Goal: Task Accomplishment & Management: Manage account settings

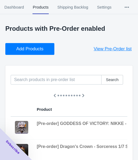
scroll to position [0, 113]
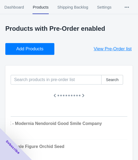
click at [27, 52] on button "Add Products" at bounding box center [29, 49] width 49 height 12
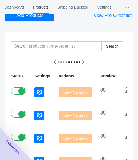
scroll to position [33, 0]
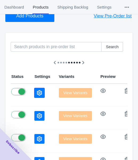
click at [37, 94] on icon "button" at bounding box center [39, 92] width 5 height 5
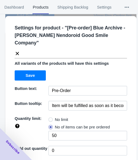
click at [57, 117] on span "No limit" at bounding box center [61, 119] width 13 height 5
click at [50, 118] on input "No limit" at bounding box center [50, 118] width 0 height 0
radio input "true"
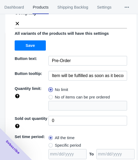
scroll to position [70, 0]
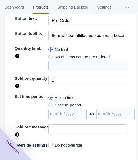
click at [72, 102] on span "Specific period" at bounding box center [68, 104] width 26 height 5
click at [50, 104] on input "Specific period" at bounding box center [50, 104] width 0 height 0
radio input "true"
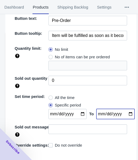
click at [125, 109] on input "date" at bounding box center [116, 114] width 38 height 10
type input "[DATE]"
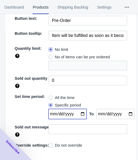
click at [79, 109] on input "date" at bounding box center [68, 114] width 38 height 10
type input "[DATE]"
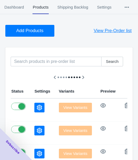
scroll to position [6, 0]
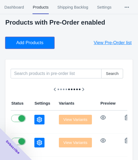
click at [38, 43] on span "Add Products" at bounding box center [29, 42] width 27 height 5
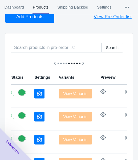
scroll to position [60, 0]
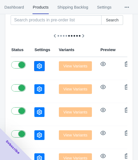
click at [37, 68] on icon "button" at bounding box center [39, 65] width 5 height 5
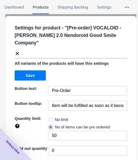
click at [57, 119] on span "No limit" at bounding box center [61, 119] width 13 height 5
click at [50, 118] on input "No limit" at bounding box center [50, 118] width 0 height 0
radio input "true"
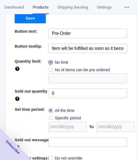
scroll to position [78, 0]
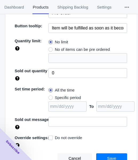
click at [67, 98] on span "Specific period" at bounding box center [68, 97] width 26 height 5
click at [50, 96] on input "Specific period" at bounding box center [50, 96] width 0 height 0
radio input "true"
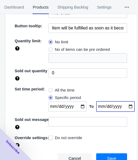
click at [126, 106] on input "date" at bounding box center [116, 106] width 38 height 10
type input "[DATE]"
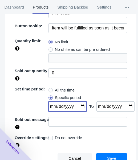
click at [78, 105] on input "date" at bounding box center [68, 106] width 38 height 10
type input "[DATE]"
click at [100, 155] on button "Save" at bounding box center [111, 158] width 31 height 10
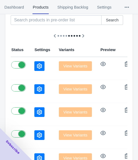
scroll to position [6, 0]
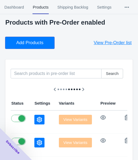
click at [33, 41] on span "Add Products" at bounding box center [29, 42] width 27 height 5
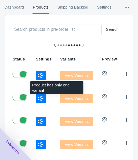
scroll to position [60, 0]
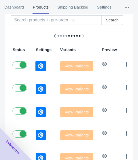
click at [38, 67] on icon "button" at bounding box center [40, 65] width 5 height 5
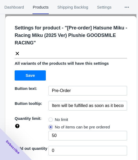
click at [55, 118] on span "No limit" at bounding box center [61, 119] width 13 height 5
click at [50, 118] on input "No limit" at bounding box center [50, 118] width 0 height 0
radio input "true"
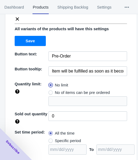
scroll to position [78, 0]
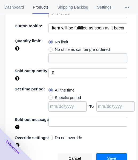
click at [68, 96] on span "Specific period" at bounding box center [68, 97] width 26 height 5
click at [50, 96] on input "Specific period" at bounding box center [50, 96] width 0 height 0
radio input "true"
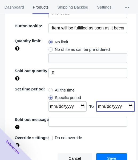
click at [125, 106] on input "date" at bounding box center [116, 106] width 38 height 10
type input "[DATE]"
click at [79, 105] on input "date" at bounding box center [68, 106] width 38 height 10
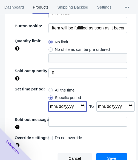
type input "[DATE]"
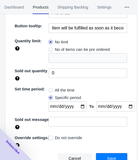
click at [107, 156] on span "Save" at bounding box center [111, 158] width 9 height 4
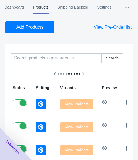
scroll to position [6, 0]
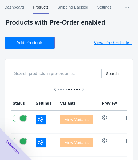
click at [34, 40] on span "Add Products" at bounding box center [29, 42] width 27 height 5
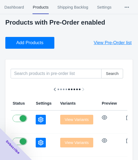
scroll to position [60, 0]
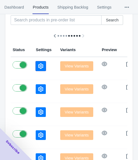
click at [38, 66] on icon "button" at bounding box center [40, 65] width 5 height 5
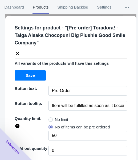
click at [56, 120] on span "No limit" at bounding box center [61, 119] width 13 height 5
click at [50, 118] on input "No limit" at bounding box center [50, 118] width 0 height 0
radio input "true"
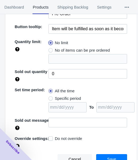
scroll to position [78, 0]
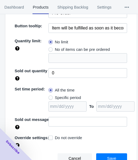
click at [60, 96] on span "Specific period" at bounding box center [68, 97] width 26 height 5
click at [50, 96] on input "Specific period" at bounding box center [50, 96] width 0 height 0
radio input "true"
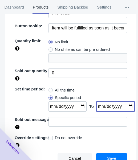
click at [124, 105] on input "date" at bounding box center [116, 106] width 38 height 10
type input "[DATE]"
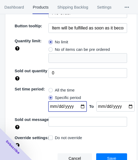
click at [79, 106] on input "date" at bounding box center [68, 106] width 38 height 10
type input "[DATE]"
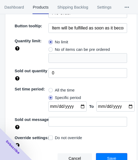
click at [104, 157] on button "Save" at bounding box center [111, 158] width 31 height 10
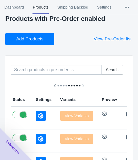
scroll to position [6, 0]
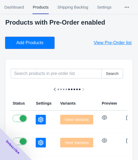
click at [37, 45] on span "Add Products" at bounding box center [29, 42] width 27 height 5
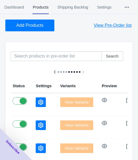
scroll to position [33, 0]
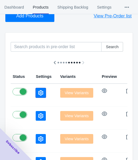
click at [38, 92] on icon "button" at bounding box center [40, 92] width 5 height 5
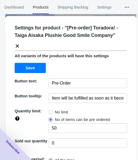
click at [61, 113] on span "No limit" at bounding box center [61, 111] width 13 height 5
click at [50, 111] on input "No limit" at bounding box center [50, 111] width 0 height 0
radio input "true"
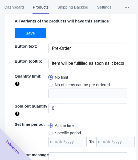
scroll to position [70, 0]
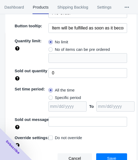
click at [67, 98] on span "Specific period" at bounding box center [68, 97] width 26 height 5
click at [50, 96] on input "Specific period" at bounding box center [50, 96] width 0 height 0
radio input "true"
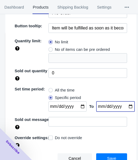
click at [127, 105] on input "date" at bounding box center [116, 106] width 38 height 10
type input "[DATE]"
click at [80, 105] on input "date" at bounding box center [68, 106] width 38 height 10
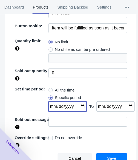
type input "[DATE]"
click at [103, 155] on button "Save" at bounding box center [111, 158] width 31 height 10
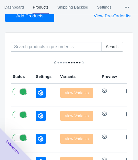
scroll to position [0, 0]
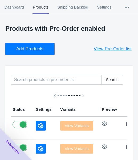
click at [41, 50] on span "Add Products" at bounding box center [29, 48] width 27 height 5
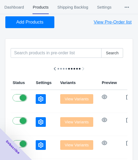
scroll to position [53, 0]
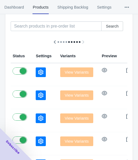
click at [36, 75] on button "button" at bounding box center [41, 72] width 10 height 10
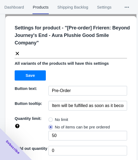
click at [53, 118] on label "No limit" at bounding box center [59, 119] width 20 height 7
click at [50, 118] on input "No limit" at bounding box center [50, 118] width 0 height 0
radio input "true"
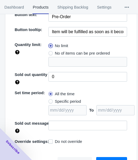
scroll to position [78, 0]
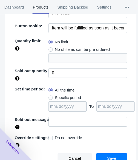
click at [66, 97] on span "Specific period" at bounding box center [68, 97] width 26 height 5
click at [50, 96] on input "Specific period" at bounding box center [50, 96] width 0 height 0
radio input "true"
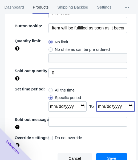
click at [123, 106] on input "date" at bounding box center [116, 106] width 38 height 10
type input "[DATE]"
click at [78, 106] on input "date" at bounding box center [68, 106] width 38 height 10
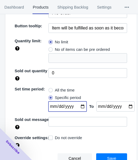
type input "[DATE]"
click at [110, 154] on button "Save" at bounding box center [111, 158] width 31 height 10
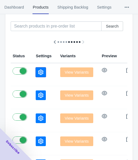
click at [36, 71] on button "button" at bounding box center [41, 72] width 10 height 10
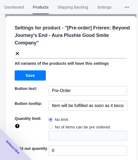
scroll to position [53, 0]
click at [19, 51] on icon at bounding box center [17, 53] width 5 height 5
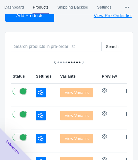
scroll to position [0, 0]
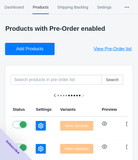
click at [26, 48] on span "Add Products" at bounding box center [29, 48] width 27 height 5
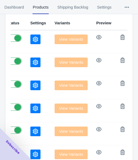
scroll to position [33, 0]
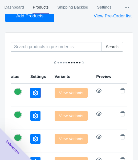
click at [33, 91] on icon "button" at bounding box center [35, 92] width 5 height 5
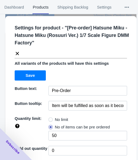
click at [55, 117] on span "No limit" at bounding box center [61, 119] width 13 height 5
click at [50, 118] on input "No limit" at bounding box center [50, 118] width 0 height 0
radio input "true"
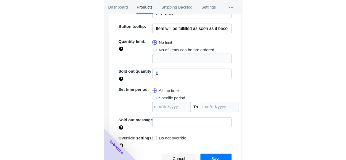
scroll to position [78, 0]
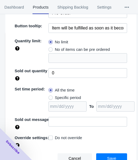
click at [68, 99] on span "Specific period" at bounding box center [68, 97] width 26 height 5
click at [50, 96] on input "Specific period" at bounding box center [50, 96] width 0 height 0
radio input "true"
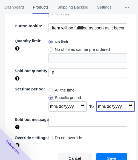
click at [125, 106] on input "date" at bounding box center [116, 106] width 38 height 10
type input "[DATE]"
click at [79, 105] on input "date" at bounding box center [68, 106] width 38 height 10
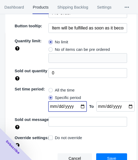
type input "[DATE]"
click at [109, 159] on span "Save" at bounding box center [111, 158] width 9 height 4
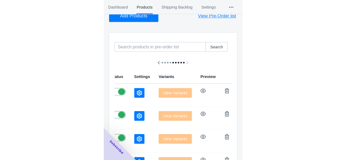
scroll to position [0, 60]
